Goal: Browse casually

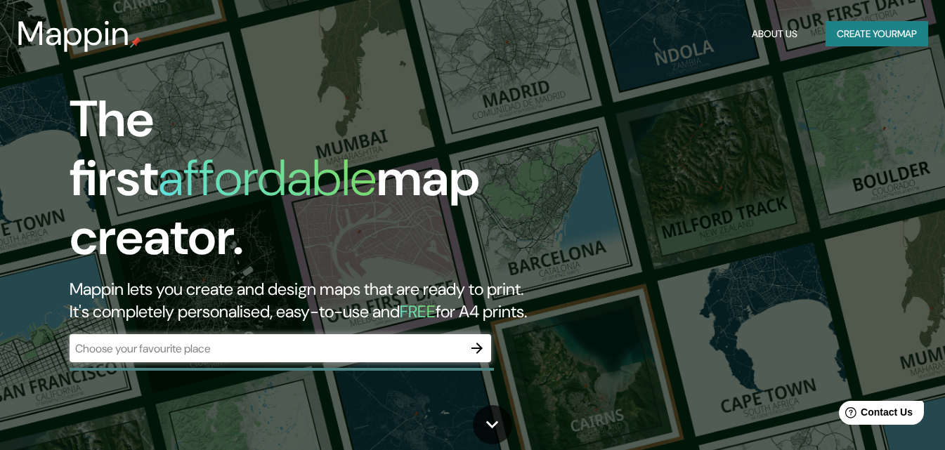
click at [641, 188] on div "The first affordable map creator. Mappin lets you create and design maps that a…" at bounding box center [472, 225] width 945 height 450
click at [904, 100] on div "The first affordable map creator. Mappin lets you create and design maps that a…" at bounding box center [472, 225] width 945 height 450
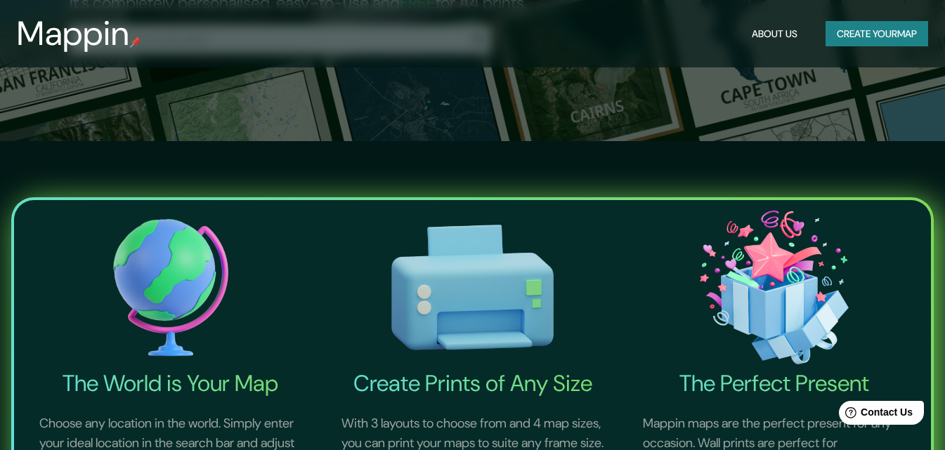
scroll to position [422, 0]
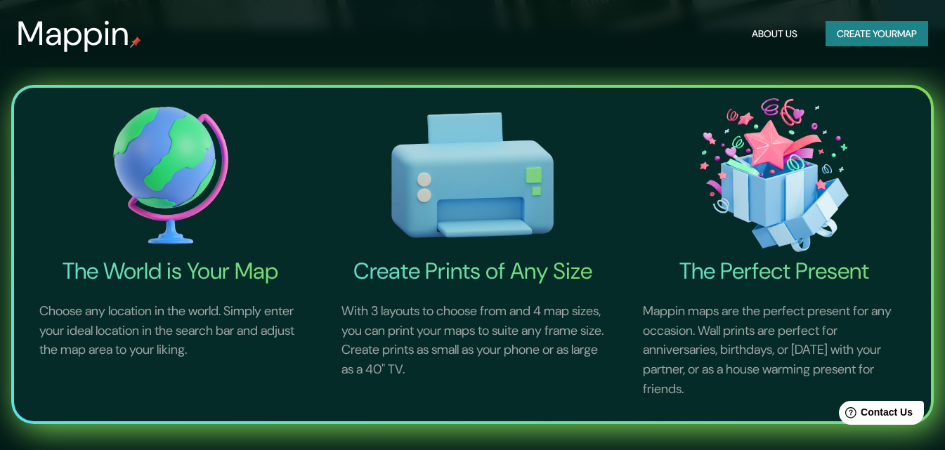
click at [159, 175] on img at bounding box center [170, 175] width 296 height 164
